Goal: Navigation & Orientation: Find specific page/section

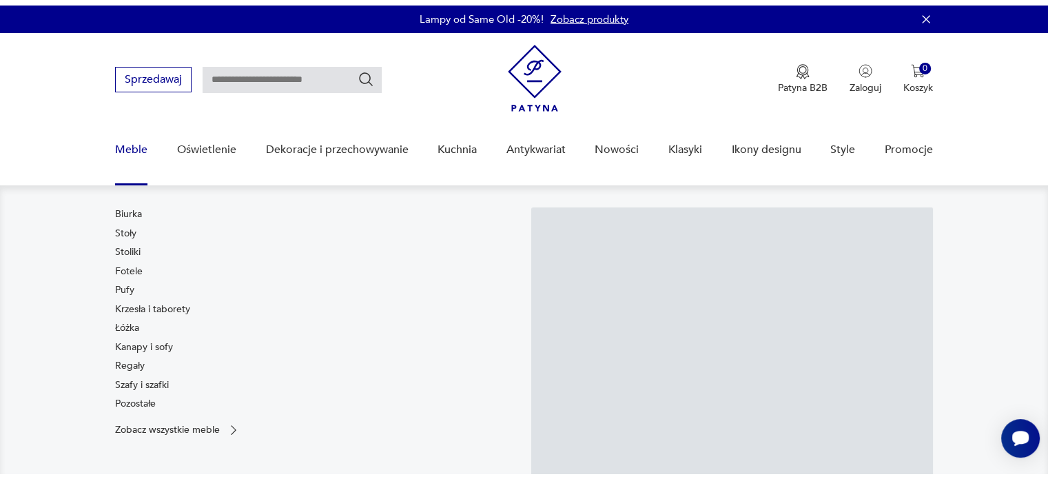
scroll to position [69, 0]
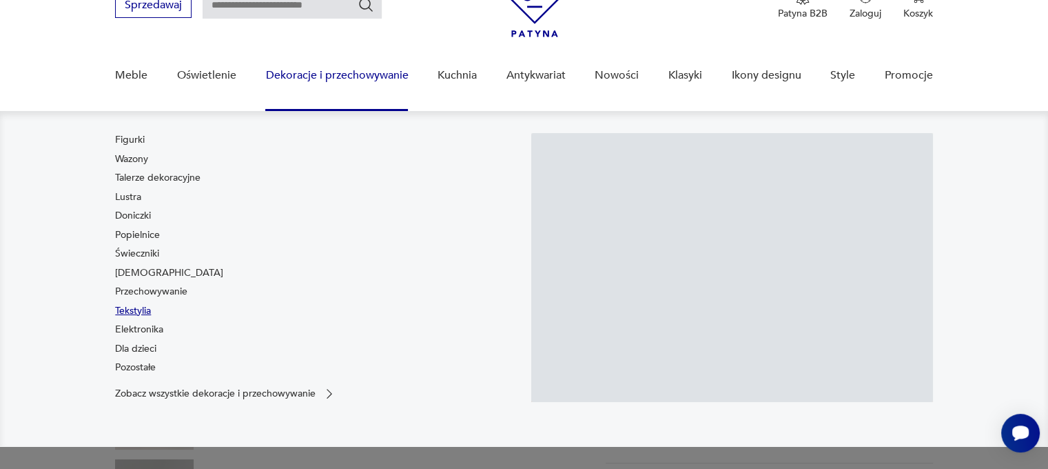
click at [147, 308] on link "Tekstylia" at bounding box center [133, 311] width 36 height 14
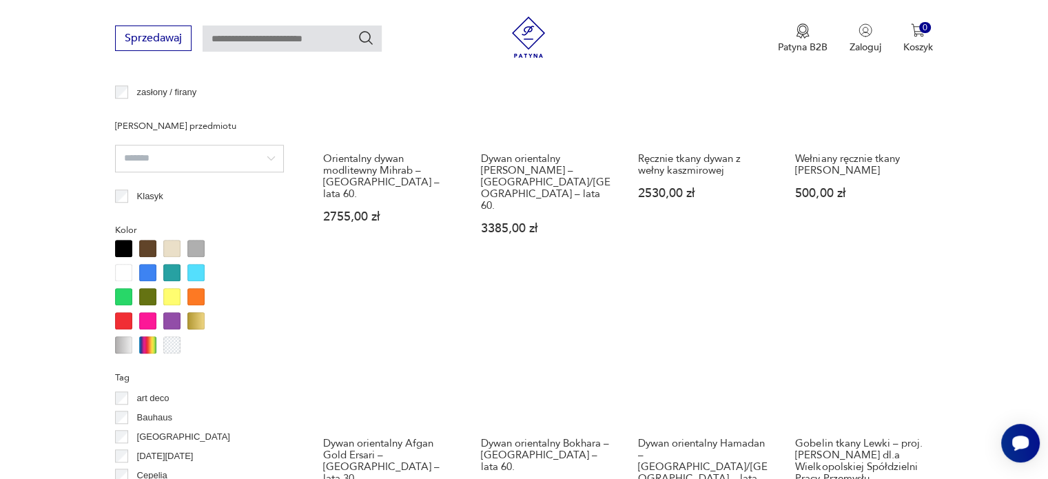
scroll to position [1398, 0]
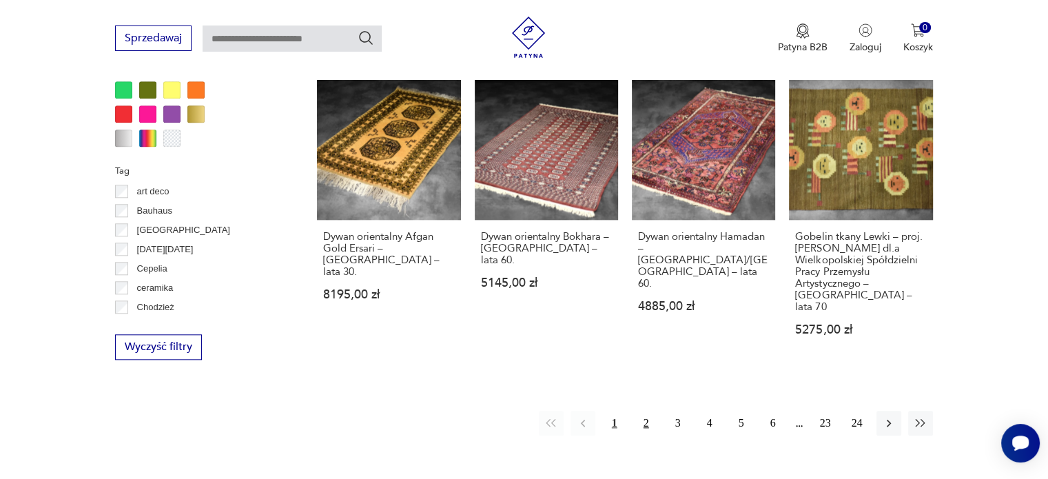
click at [643, 411] on button "2" at bounding box center [646, 423] width 25 height 25
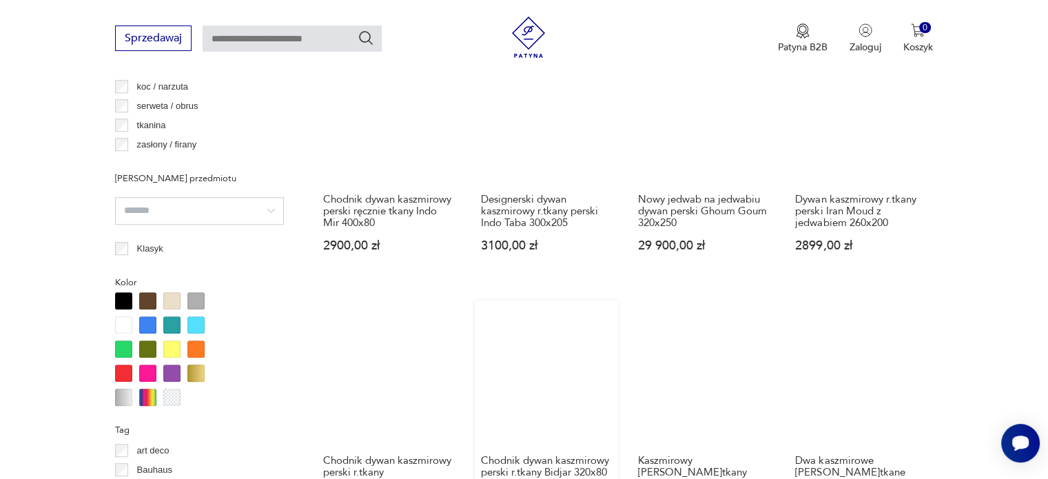
scroll to position [1330, 0]
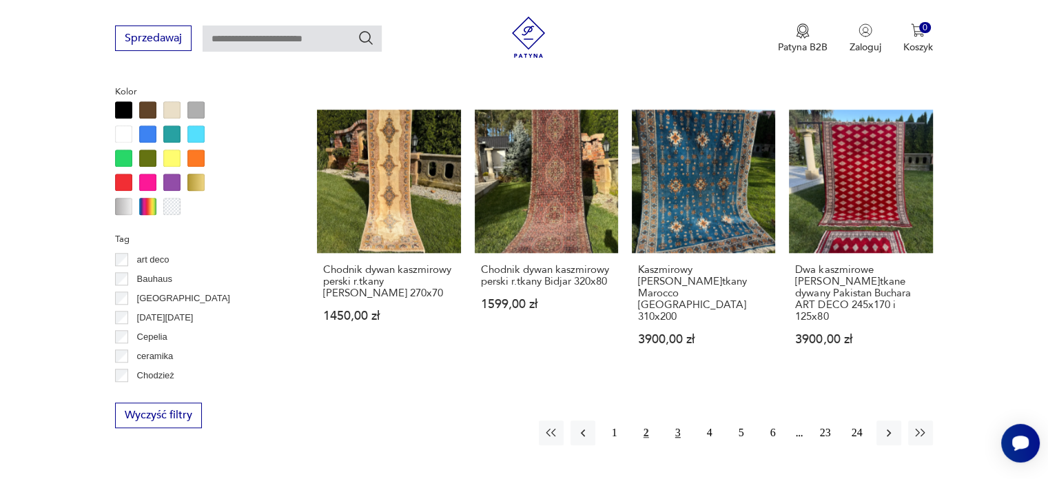
click at [672, 420] on button "3" at bounding box center [678, 432] width 25 height 25
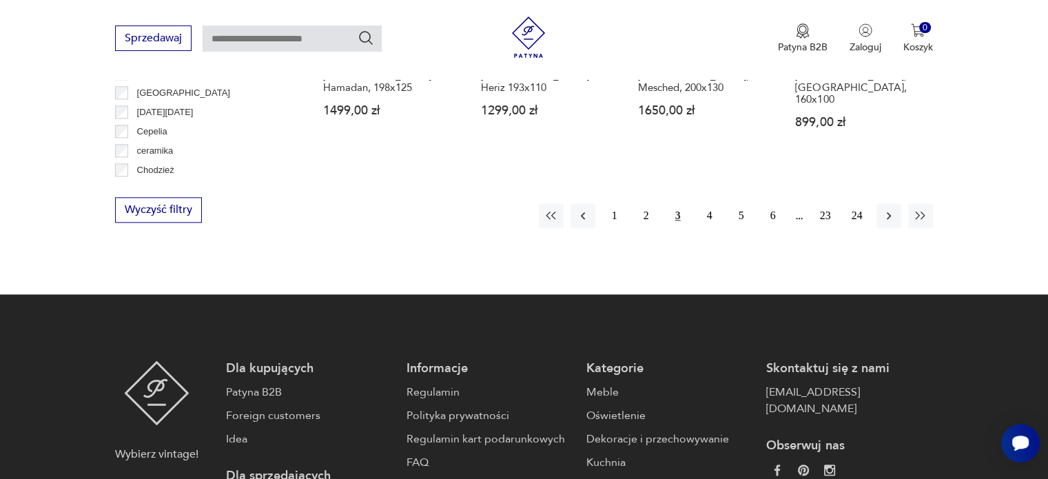
scroll to position [1537, 0]
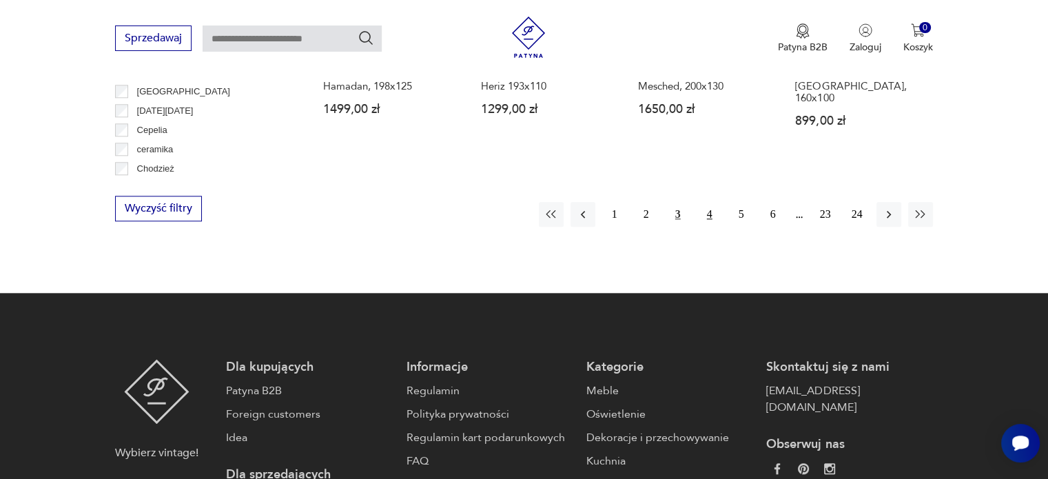
click at [706, 202] on button "4" at bounding box center [709, 214] width 25 height 25
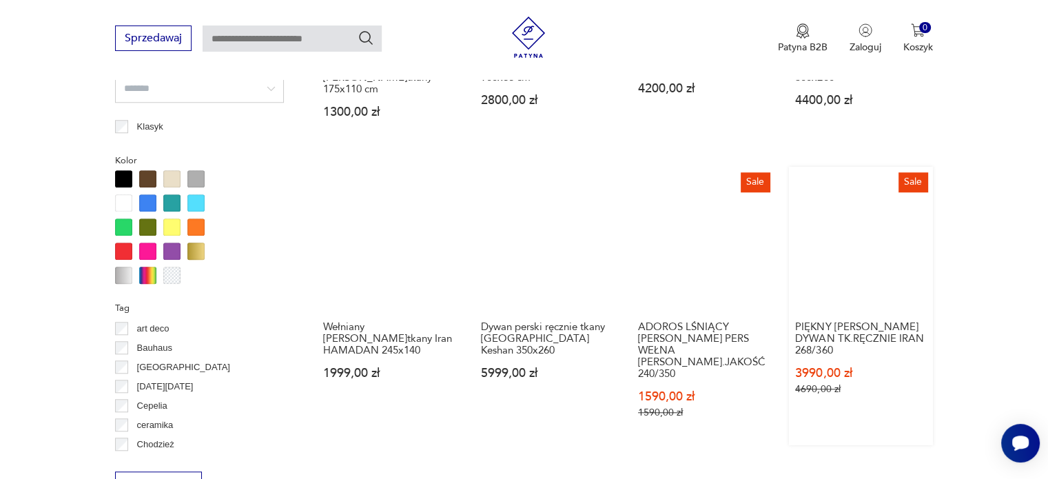
scroll to position [1537, 0]
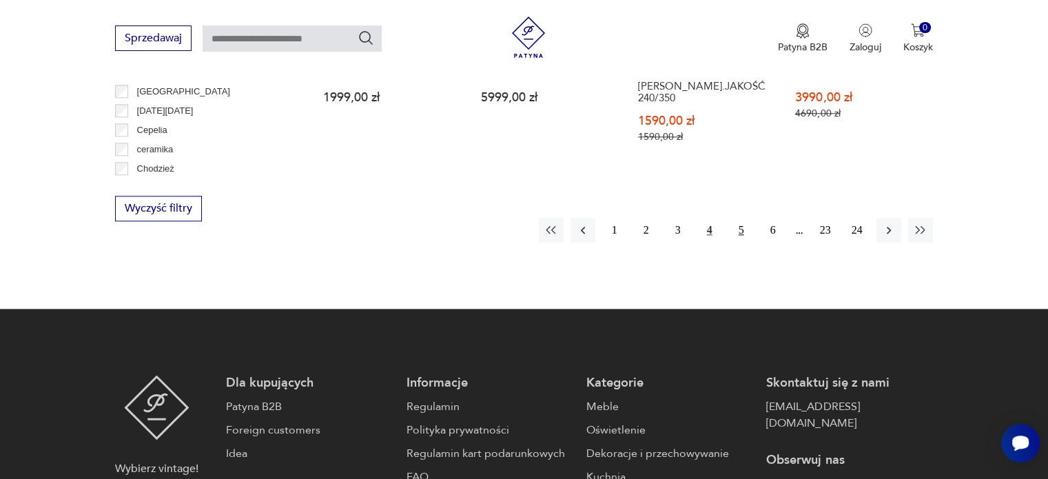
click at [744, 218] on button "5" at bounding box center [741, 230] width 25 height 25
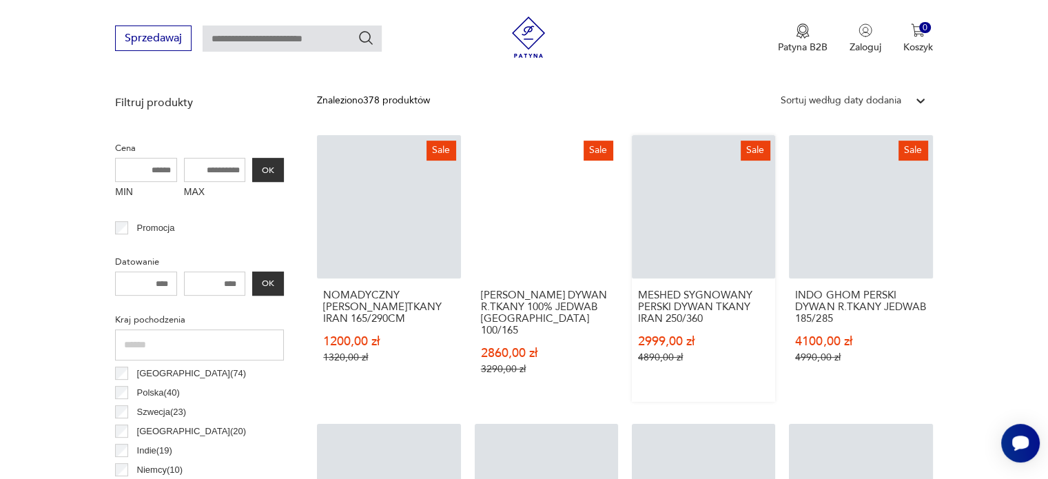
scroll to position [365, 0]
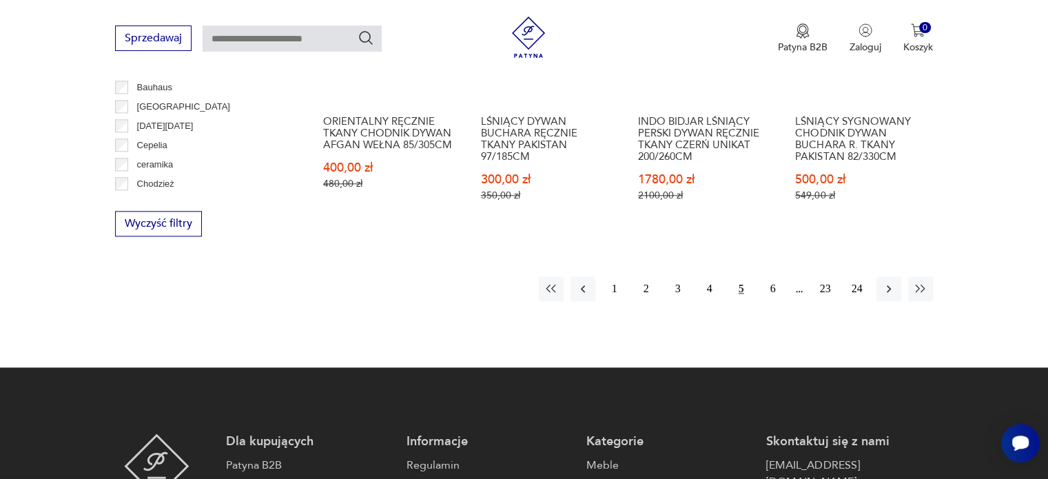
scroll to position [1675, 0]
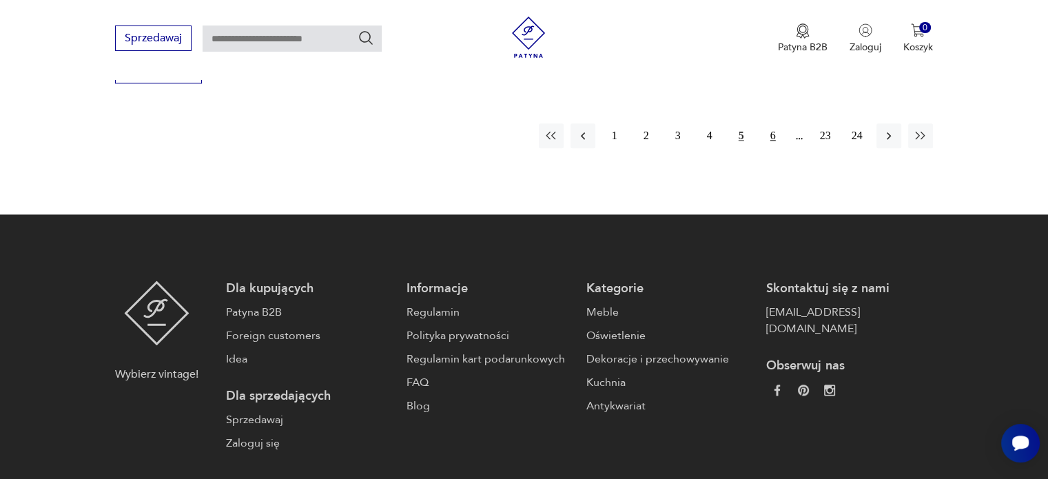
click at [771, 123] on button "6" at bounding box center [773, 135] width 25 height 25
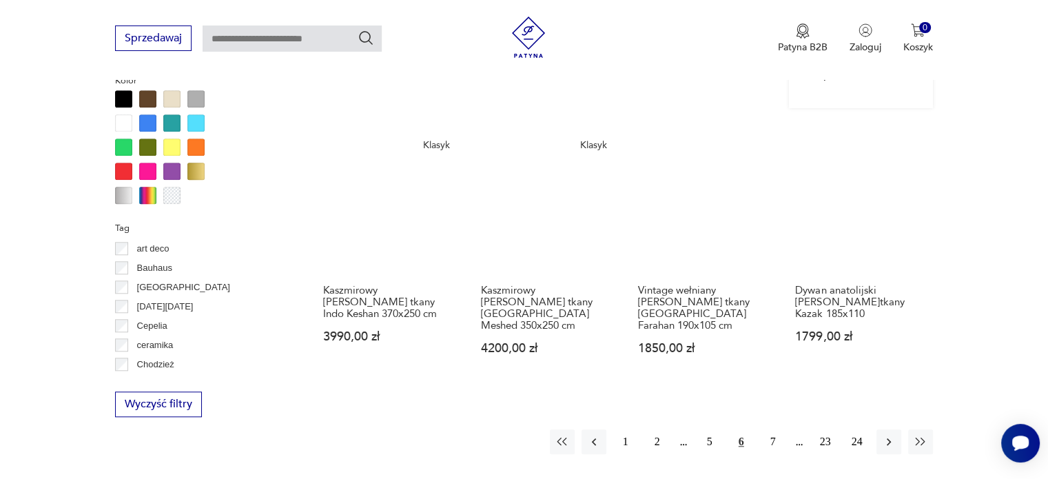
scroll to position [1537, 0]
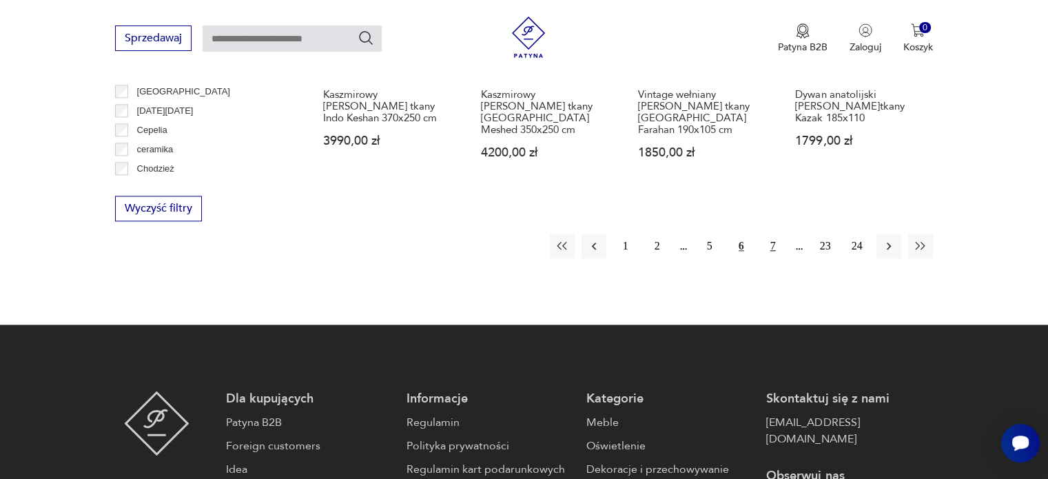
click at [772, 234] on button "7" at bounding box center [773, 246] width 25 height 25
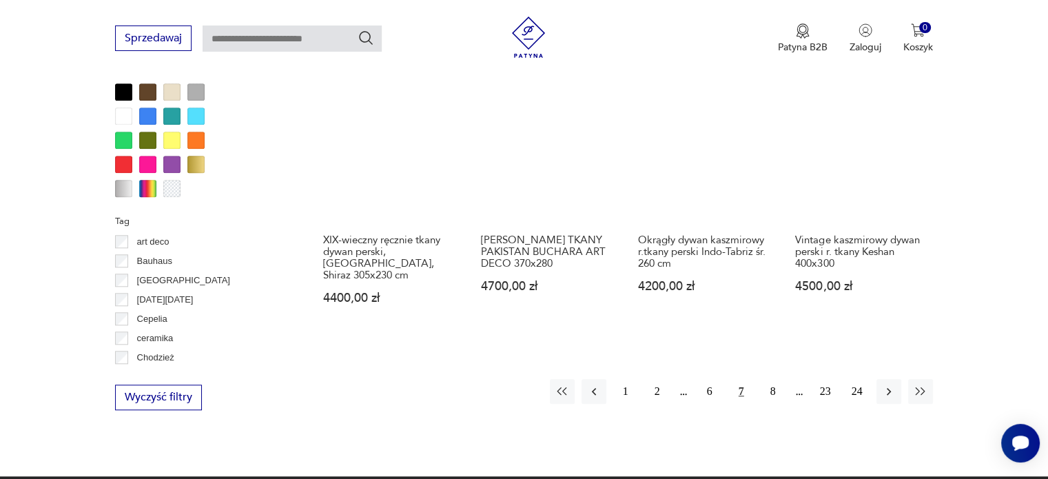
scroll to position [1537, 0]
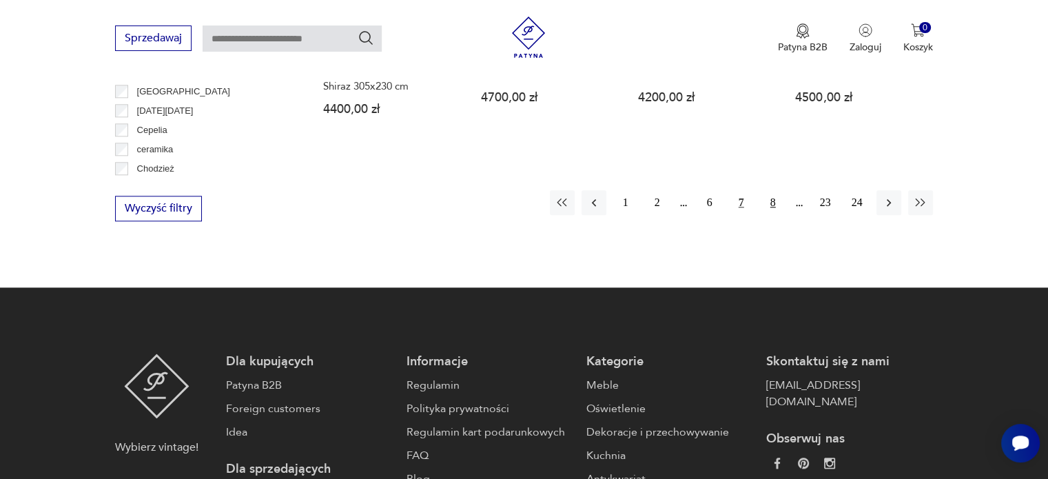
click at [773, 202] on button "8" at bounding box center [773, 202] width 25 height 25
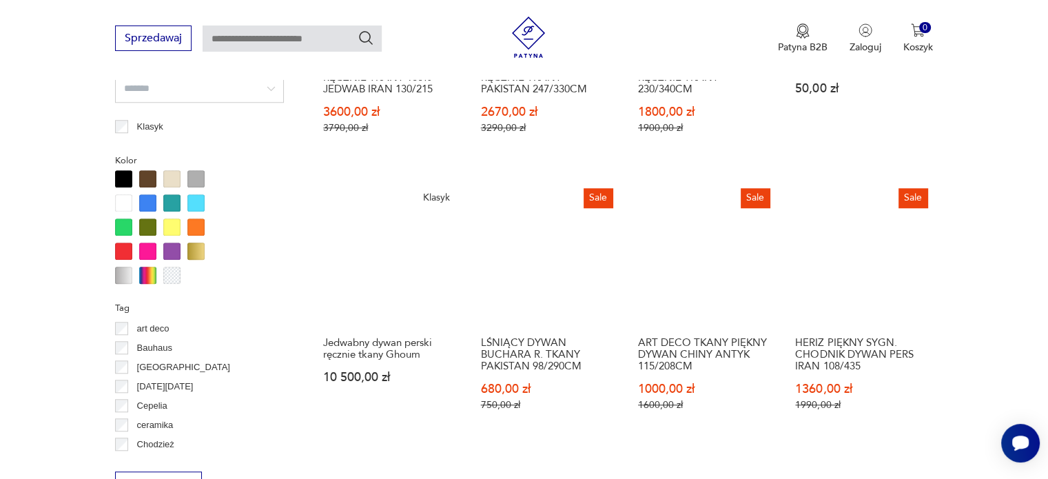
scroll to position [1537, 0]
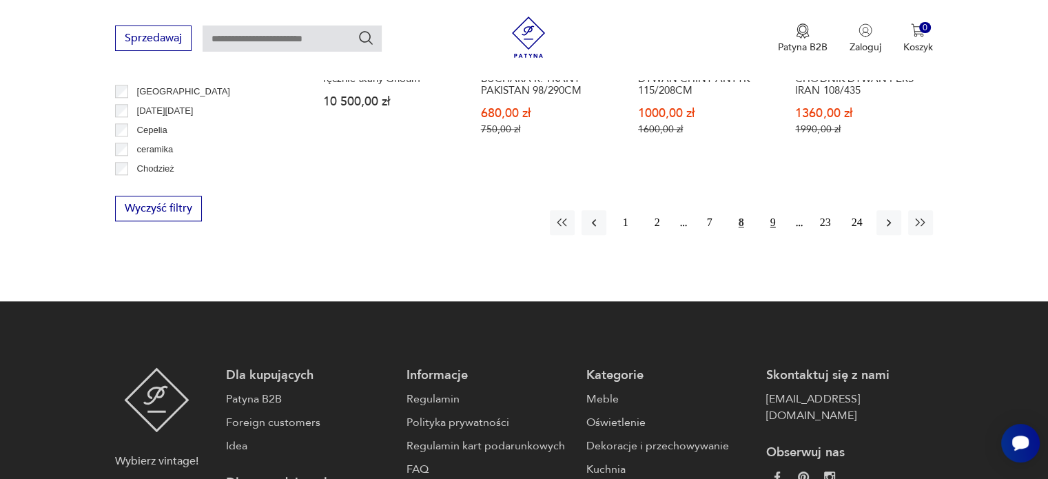
click at [766, 210] on button "9" at bounding box center [773, 222] width 25 height 25
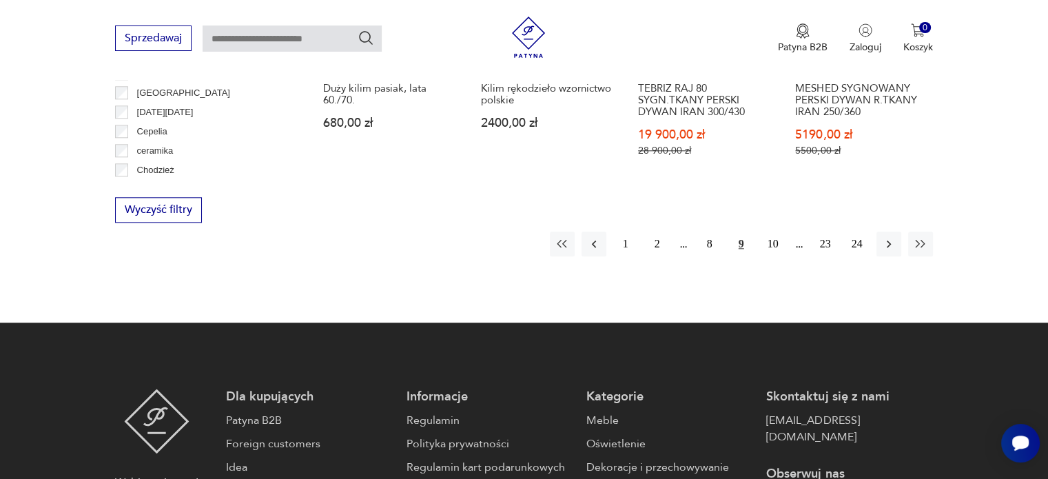
scroll to position [365, 0]
